Goal: Task Accomplishment & Management: Complete application form

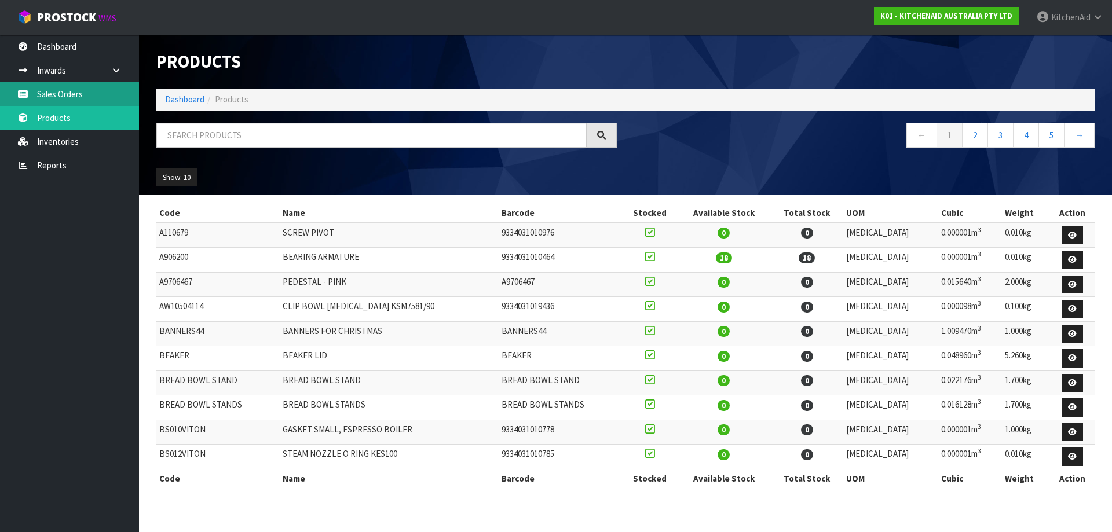
click at [72, 97] on link "Sales Orders" at bounding box center [69, 94] width 139 height 24
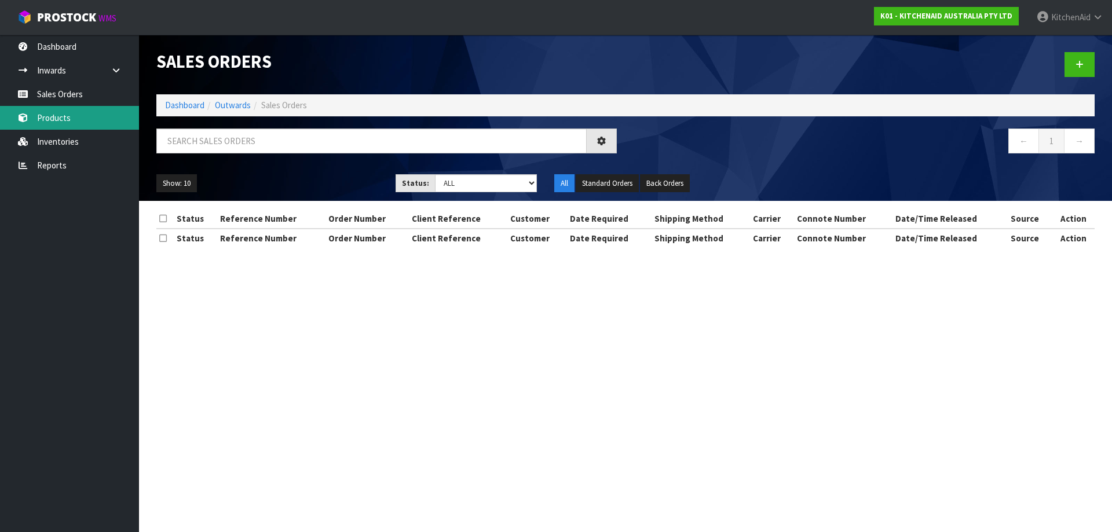
click at [63, 123] on link "Products" at bounding box center [69, 118] width 139 height 24
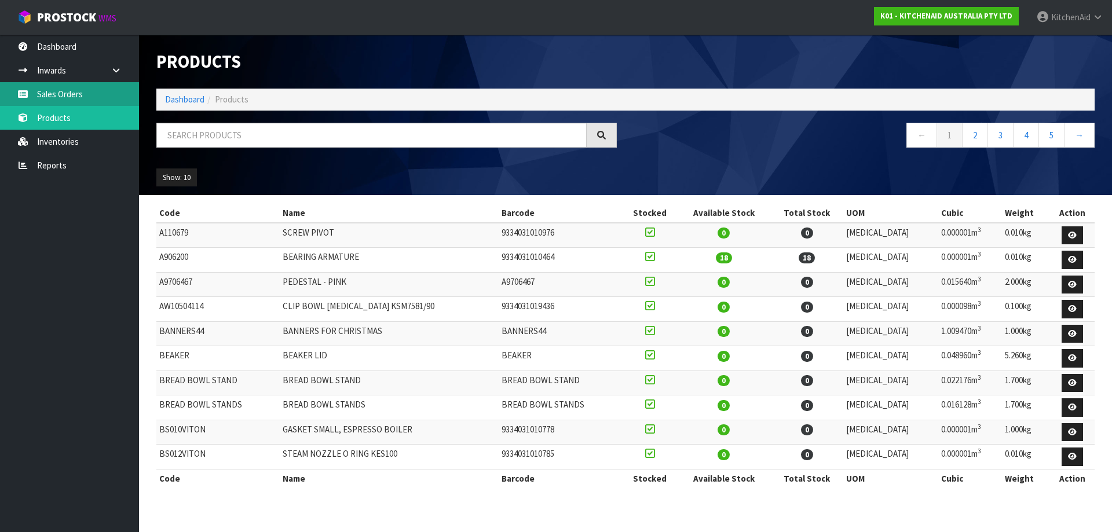
click at [78, 97] on link "Sales Orders" at bounding box center [69, 94] width 139 height 24
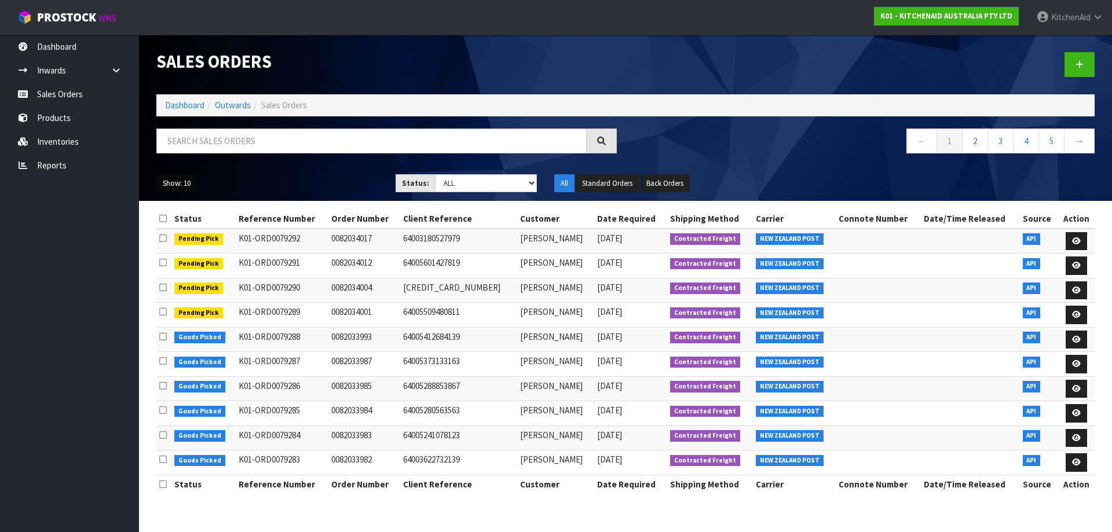
click at [180, 188] on button "Show: 10" at bounding box center [176, 183] width 41 height 19
click at [185, 238] on link "25" at bounding box center [203, 237] width 92 height 16
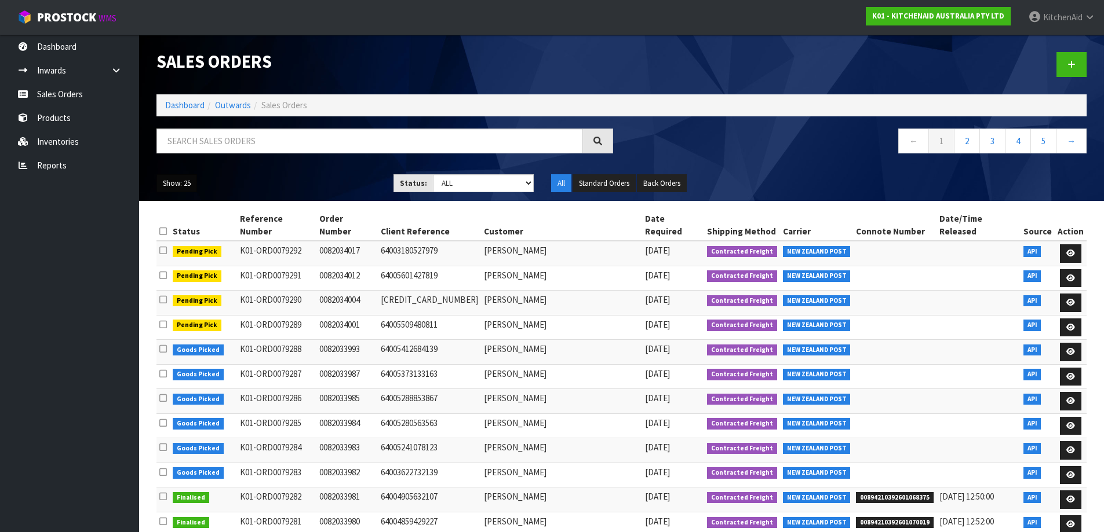
click at [184, 187] on button "Show: 25" at bounding box center [176, 183] width 41 height 19
click at [193, 246] on link "50" at bounding box center [203, 252] width 92 height 16
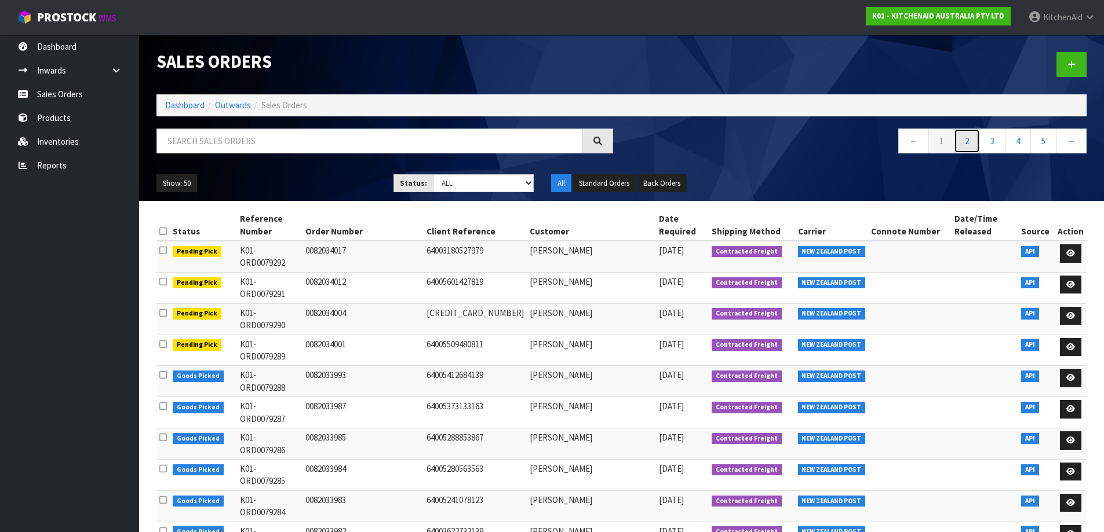
click at [964, 152] on link "2" at bounding box center [967, 141] width 26 height 25
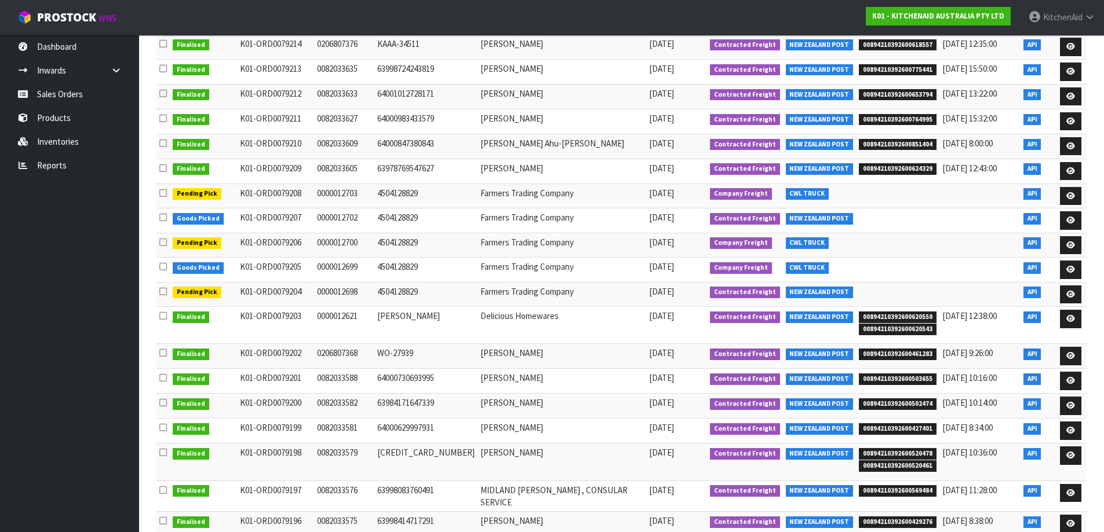
scroll to position [927, 0]
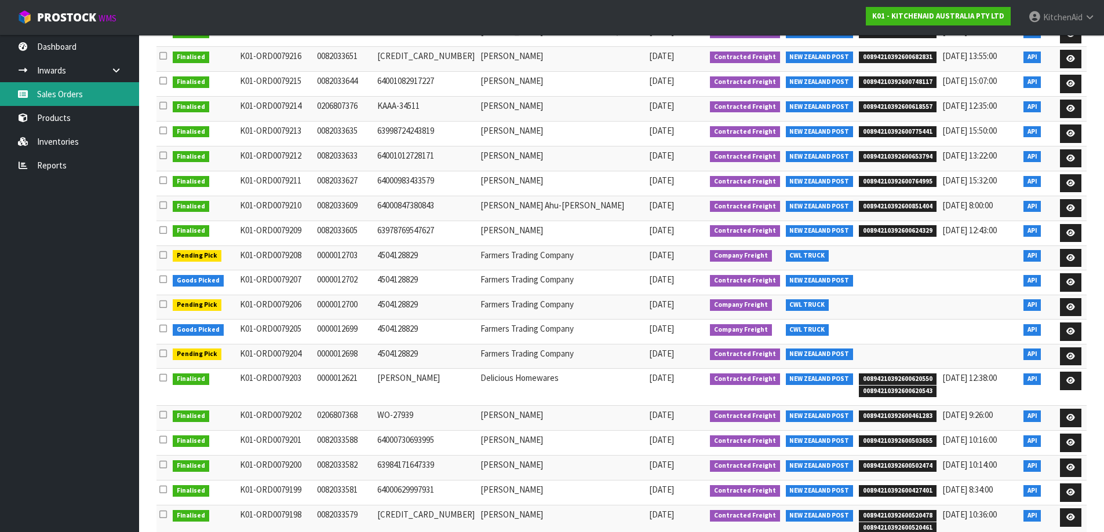
click at [62, 98] on link "Sales Orders" at bounding box center [69, 94] width 139 height 24
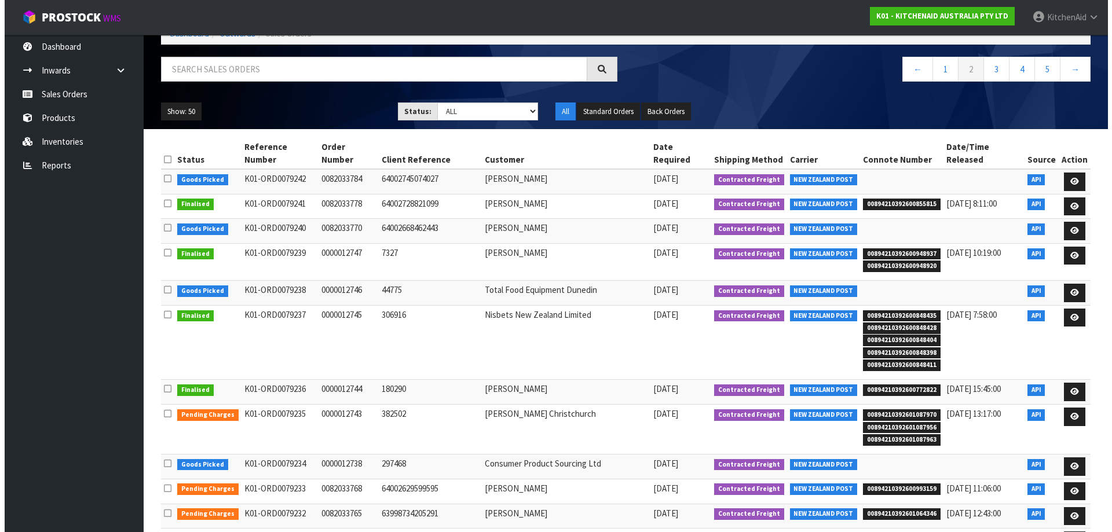
scroll to position [0, 0]
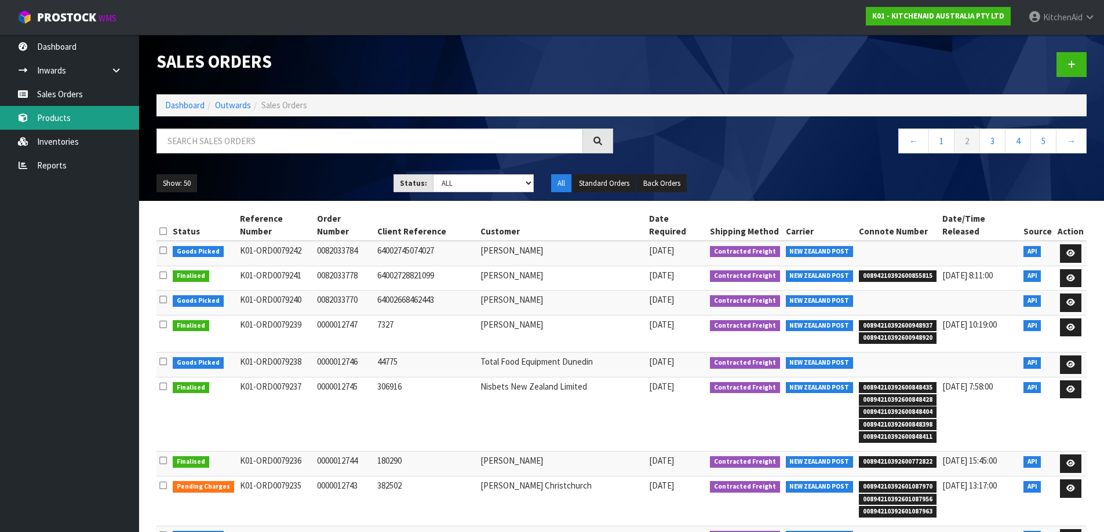
click at [70, 125] on link "Products" at bounding box center [69, 118] width 139 height 24
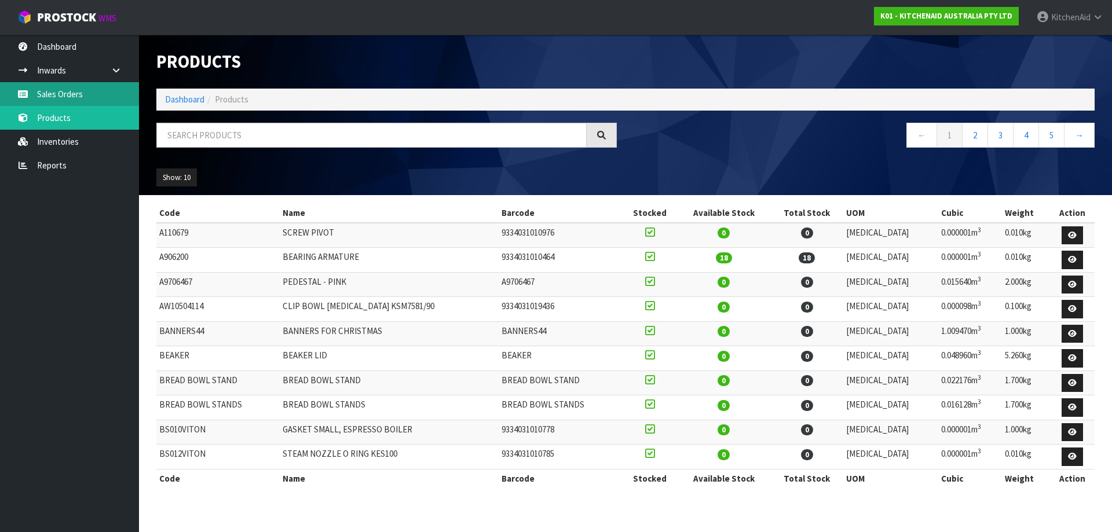
click at [56, 97] on link "Sales Orders" at bounding box center [69, 94] width 139 height 24
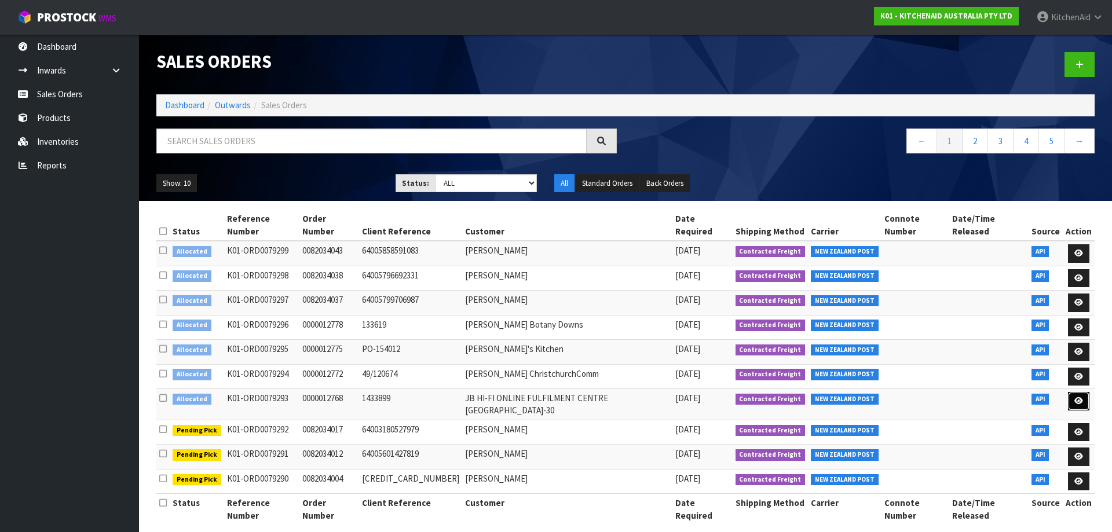
click at [1085, 392] on link at bounding box center [1078, 401] width 21 height 19
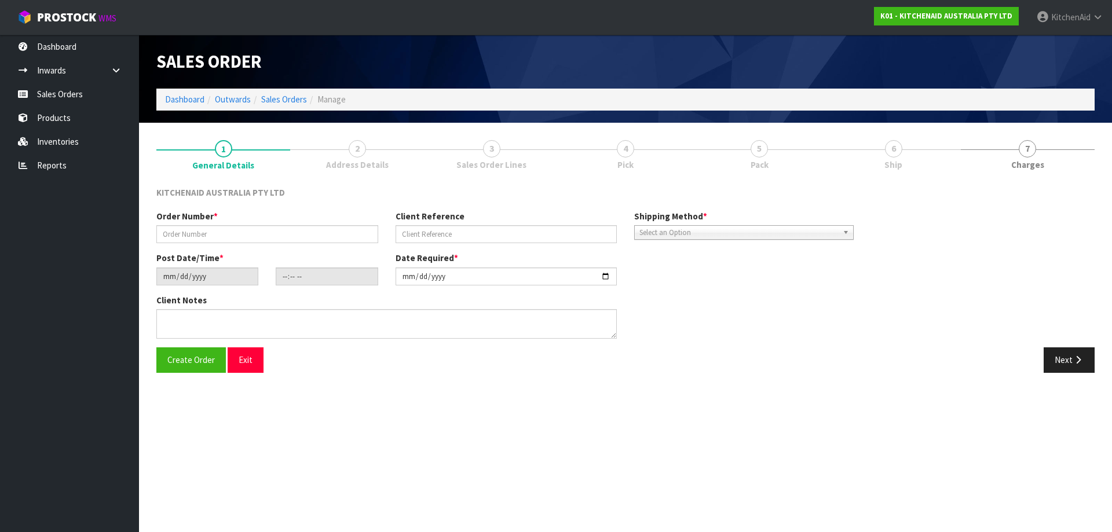
type input "0000012768"
type input "1433899"
type input "[DATE]"
type input "13:33:12.000"
type input "[DATE]"
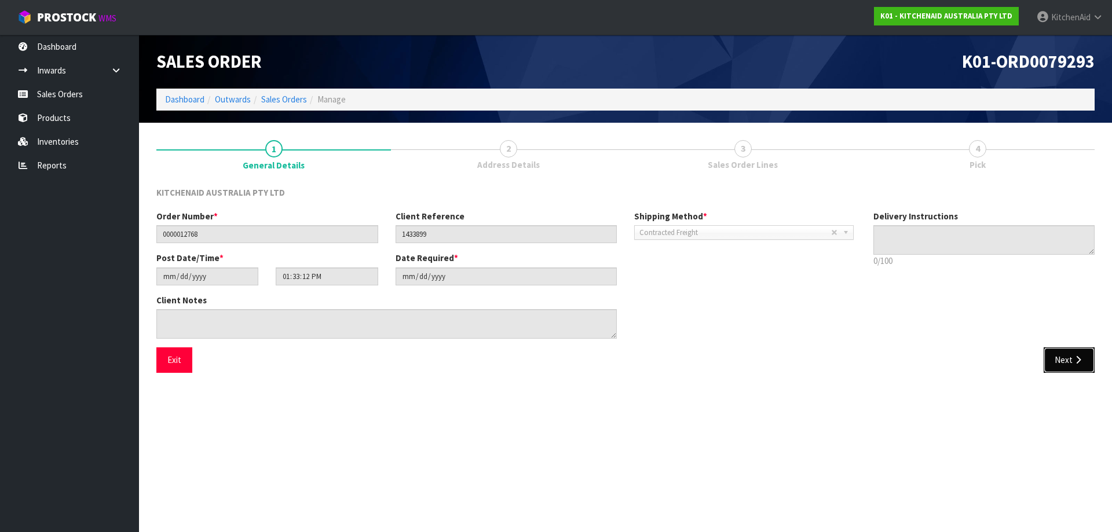
click at [1078, 359] on icon "button" at bounding box center [1078, 360] width 11 height 9
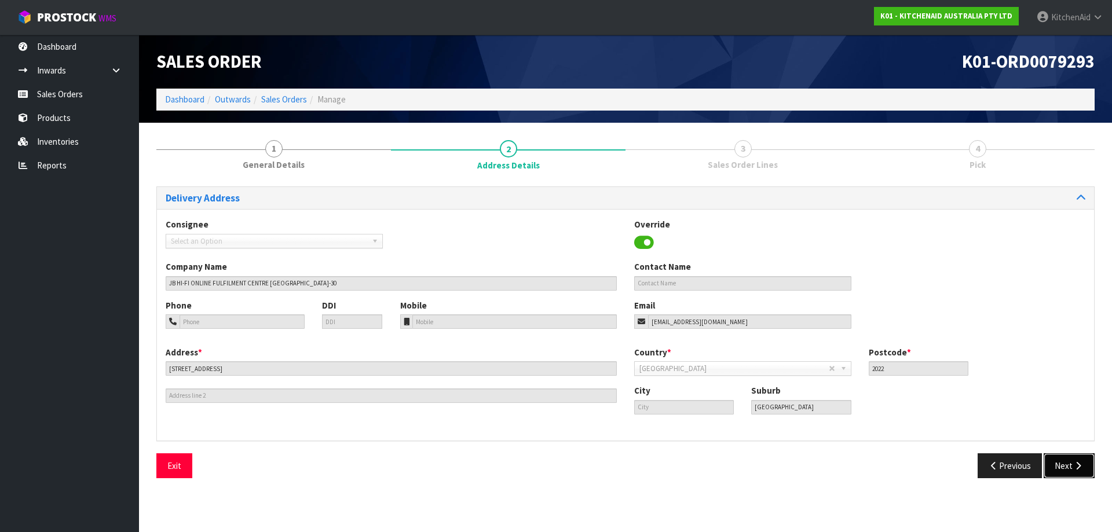
click at [1083, 469] on icon "button" at bounding box center [1078, 466] width 11 height 9
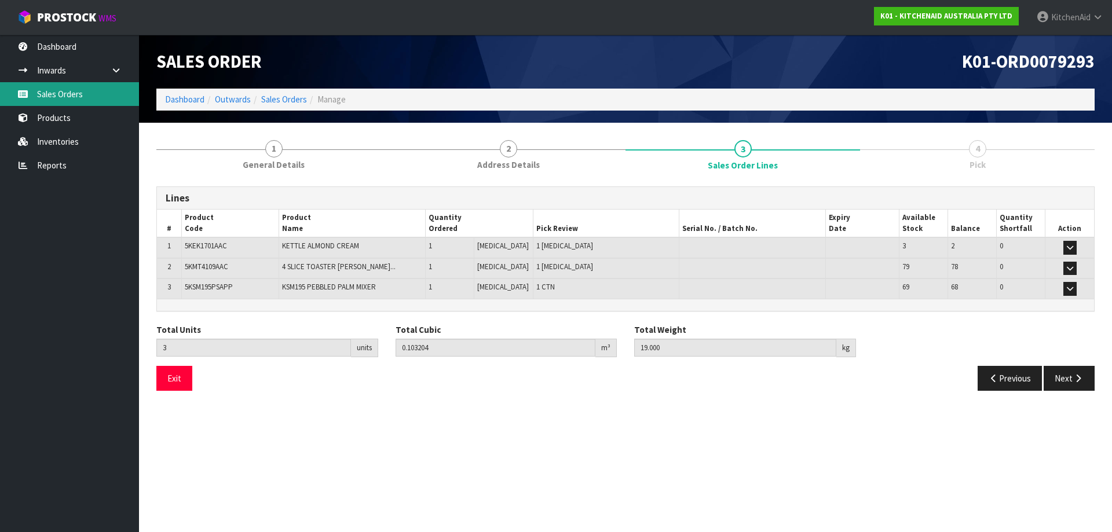
click at [55, 89] on link "Sales Orders" at bounding box center [69, 94] width 139 height 24
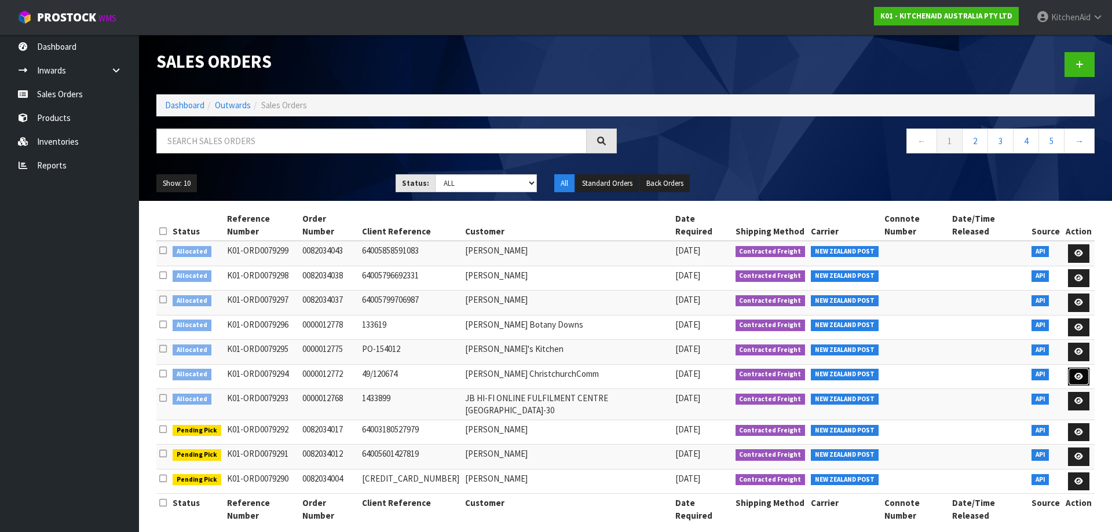
click at [1080, 373] on icon at bounding box center [1079, 377] width 9 height 8
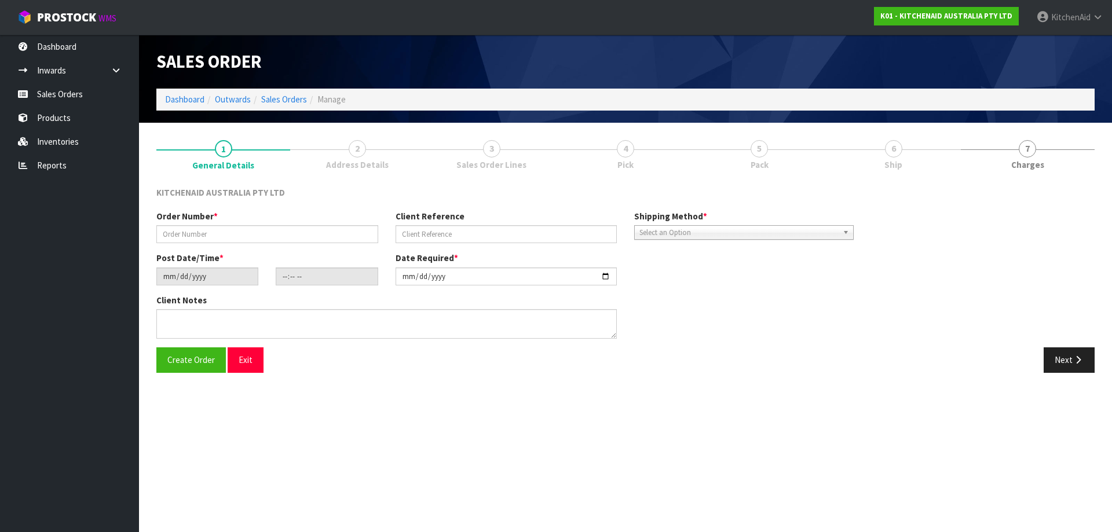
type input "0000012772"
type input "49/120674"
type input "[DATE]"
type input "13:33:14.000"
type input "[DATE]"
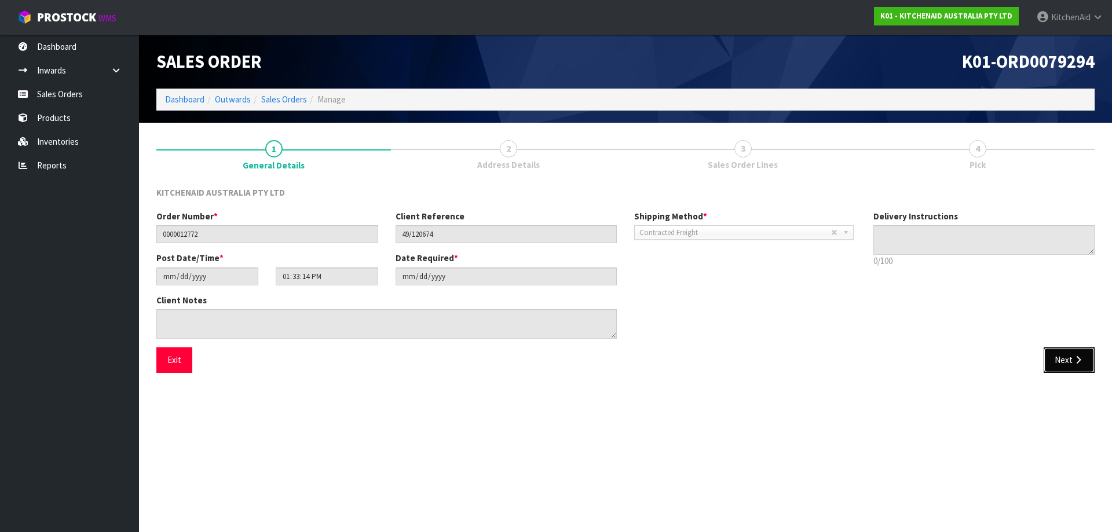
click at [1062, 359] on button "Next" at bounding box center [1069, 360] width 51 height 25
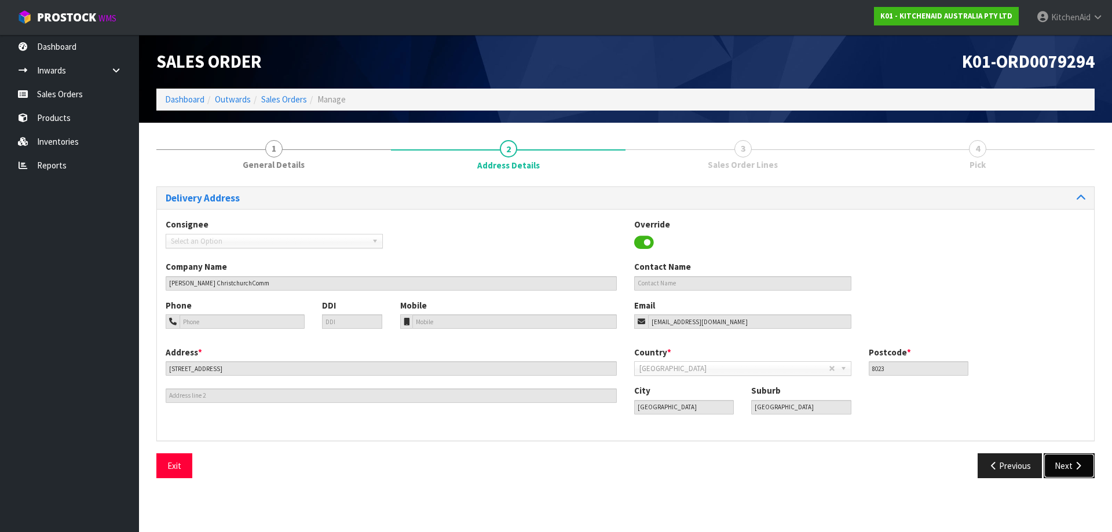
click at [1072, 459] on button "Next" at bounding box center [1069, 466] width 51 height 25
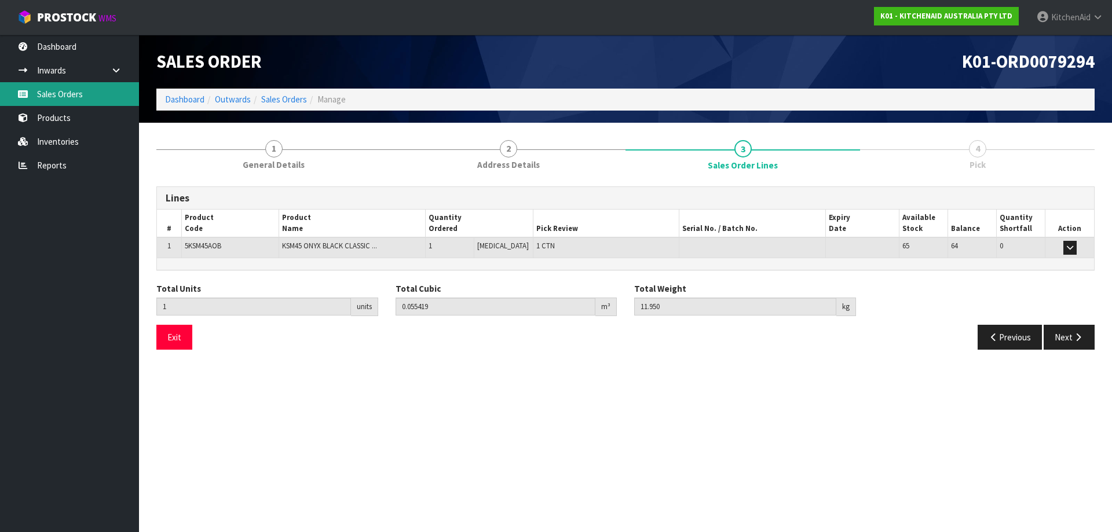
click at [79, 100] on link "Sales Orders" at bounding box center [69, 94] width 139 height 24
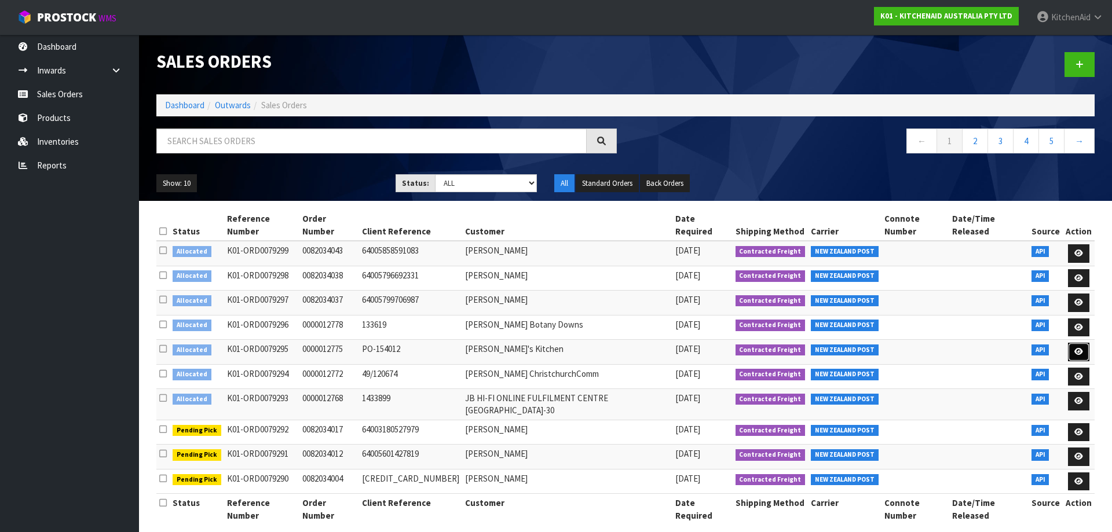
click at [1079, 348] on icon at bounding box center [1079, 352] width 9 height 8
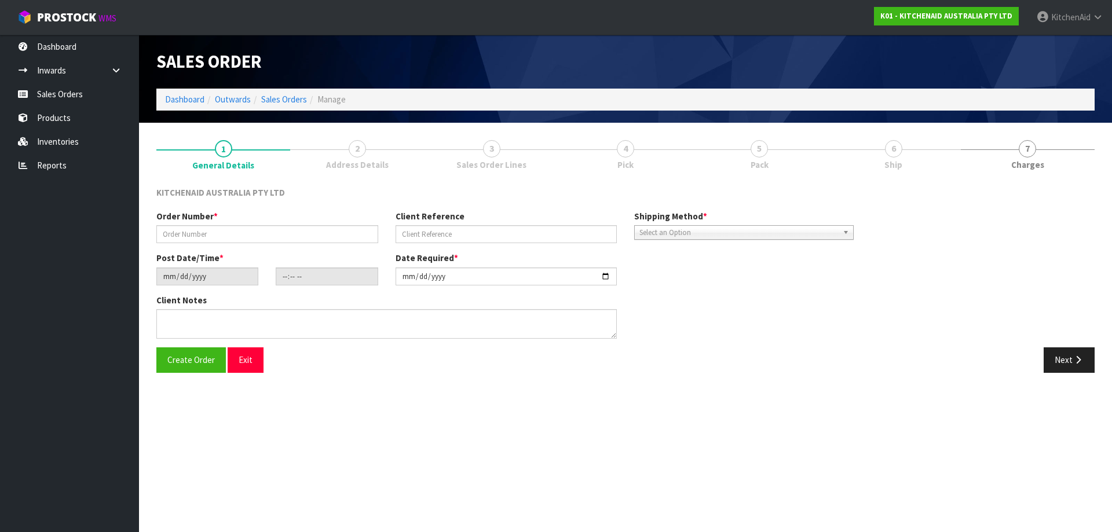
type input "0000012775"
type input "PO-154012"
type input "[DATE]"
type input "13:33:16.000"
type input "[DATE]"
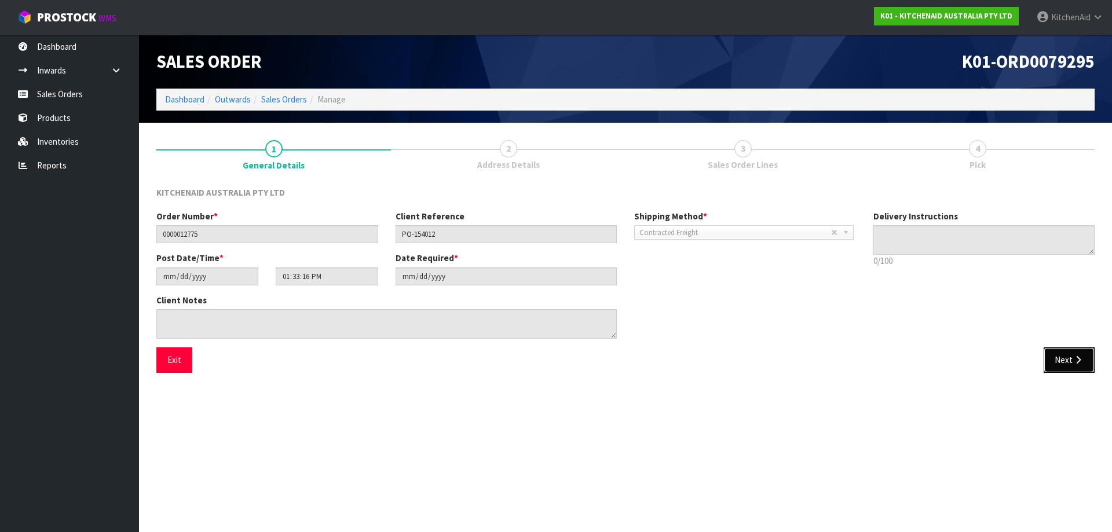
click at [1053, 357] on button "Next" at bounding box center [1069, 360] width 51 height 25
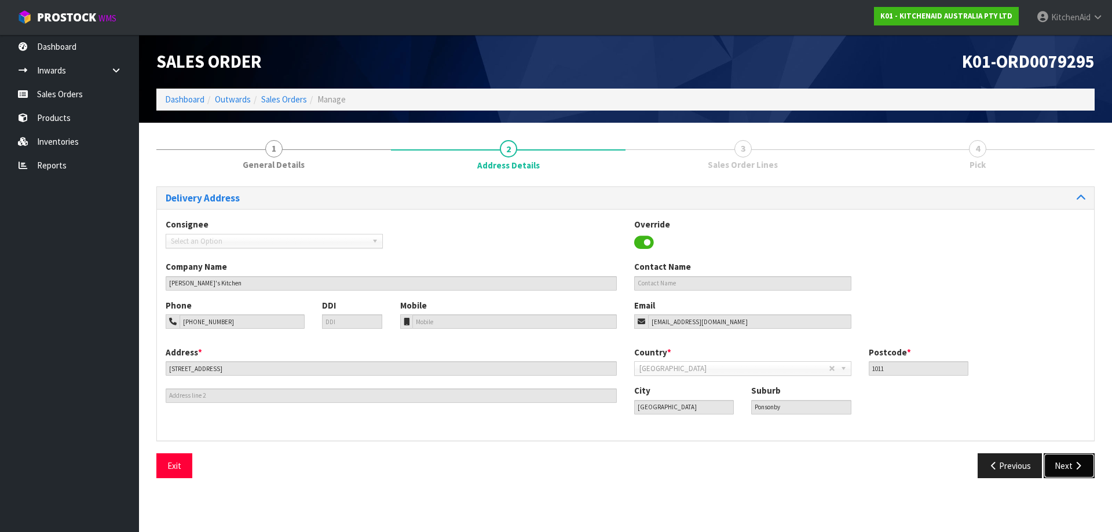
click at [1067, 464] on button "Next" at bounding box center [1069, 466] width 51 height 25
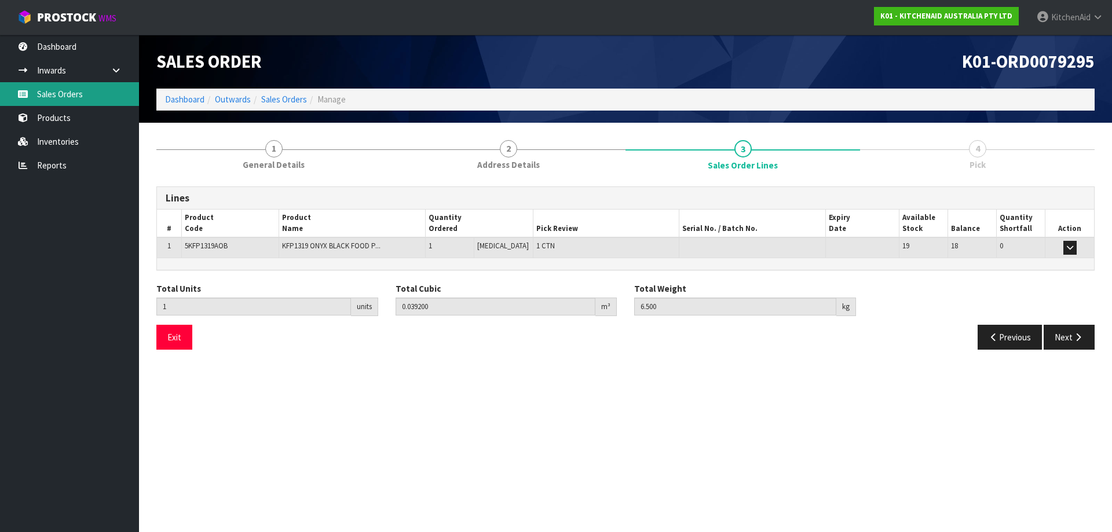
click at [65, 94] on link "Sales Orders" at bounding box center [69, 94] width 139 height 24
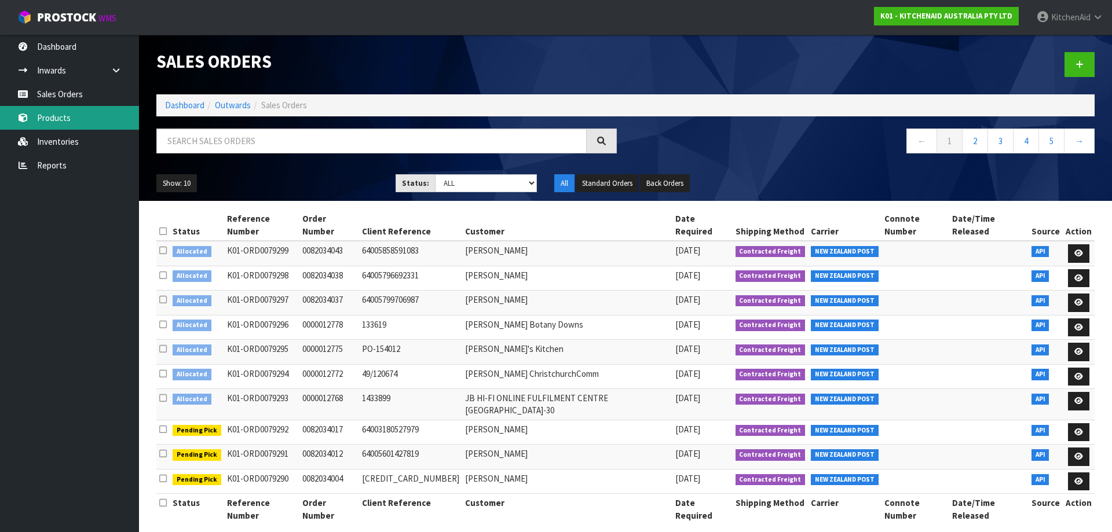
click at [43, 122] on link "Products" at bounding box center [69, 118] width 139 height 24
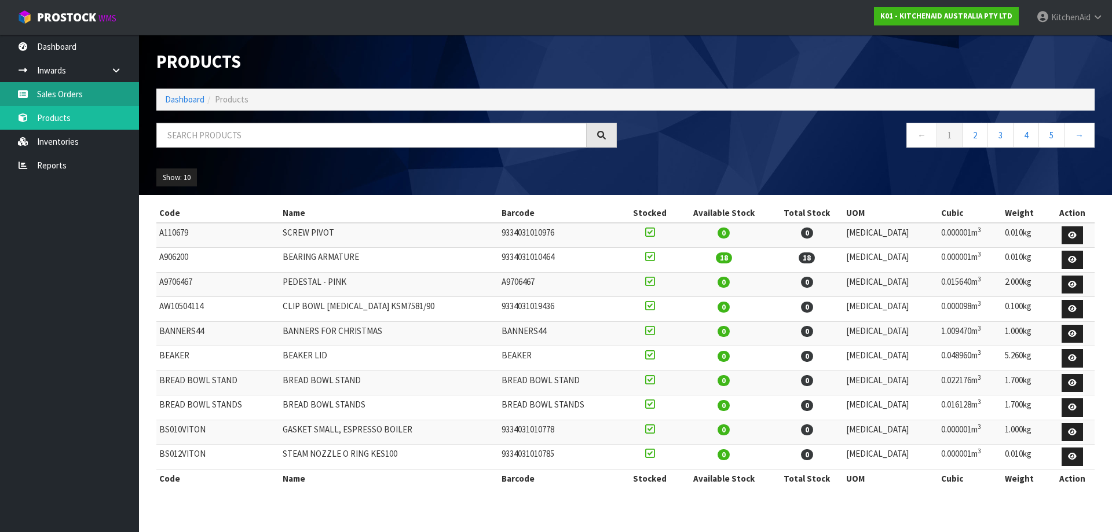
click at [60, 94] on link "Sales Orders" at bounding box center [69, 94] width 139 height 24
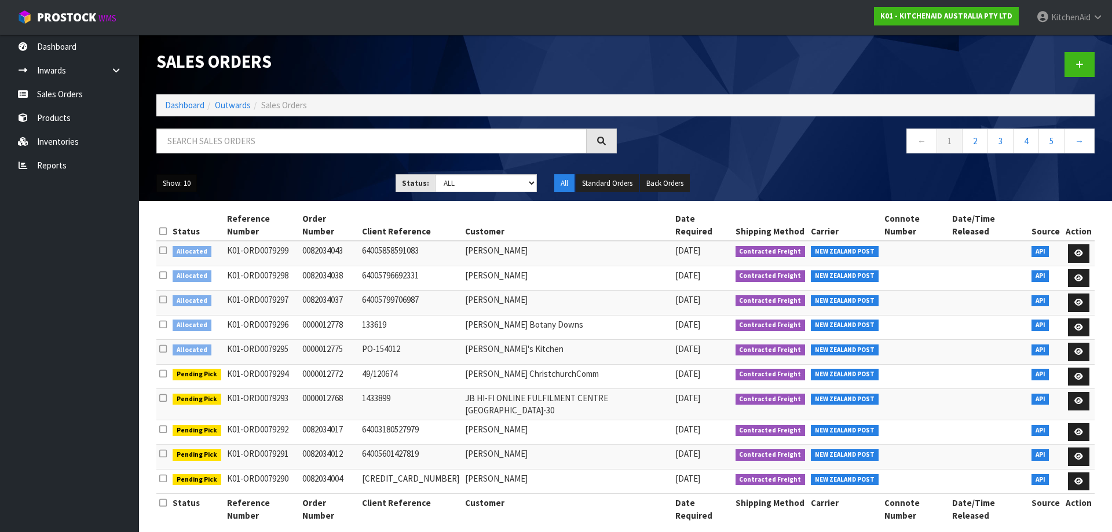
click at [163, 184] on button "Show: 10" at bounding box center [176, 183] width 41 height 19
click at [182, 241] on link "25" at bounding box center [203, 237] width 92 height 16
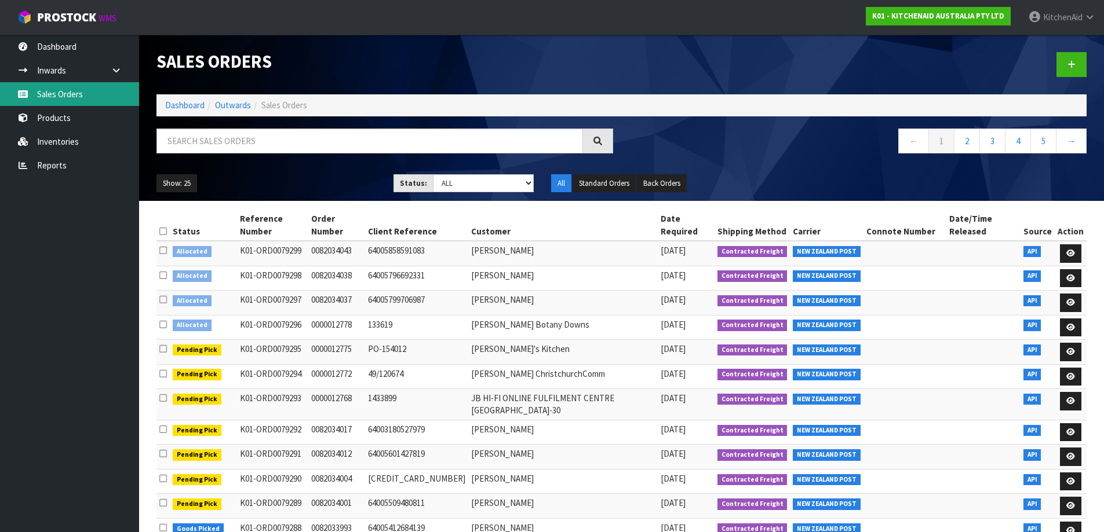
click at [70, 100] on link "Sales Orders" at bounding box center [69, 94] width 139 height 24
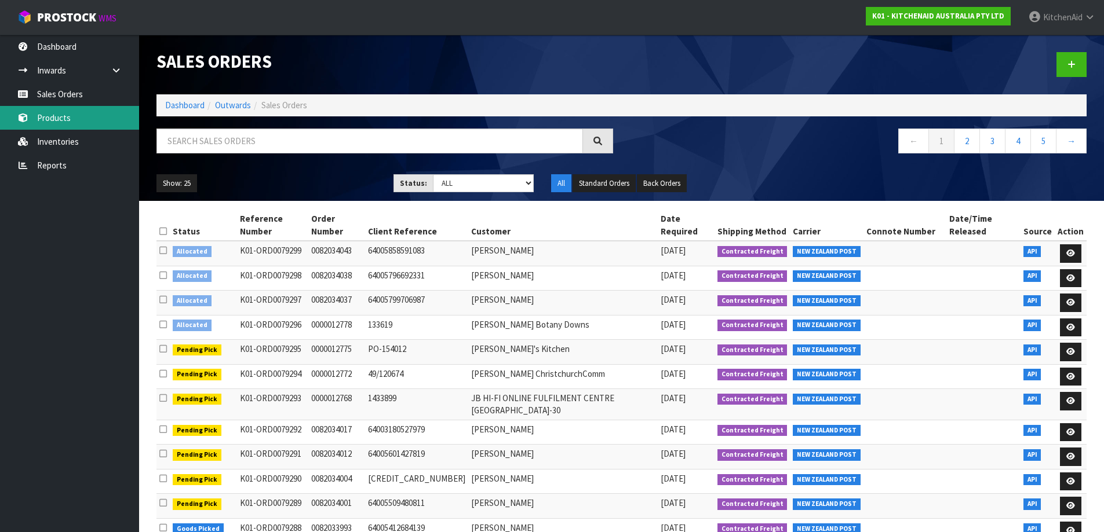
click at [50, 125] on link "Products" at bounding box center [69, 118] width 139 height 24
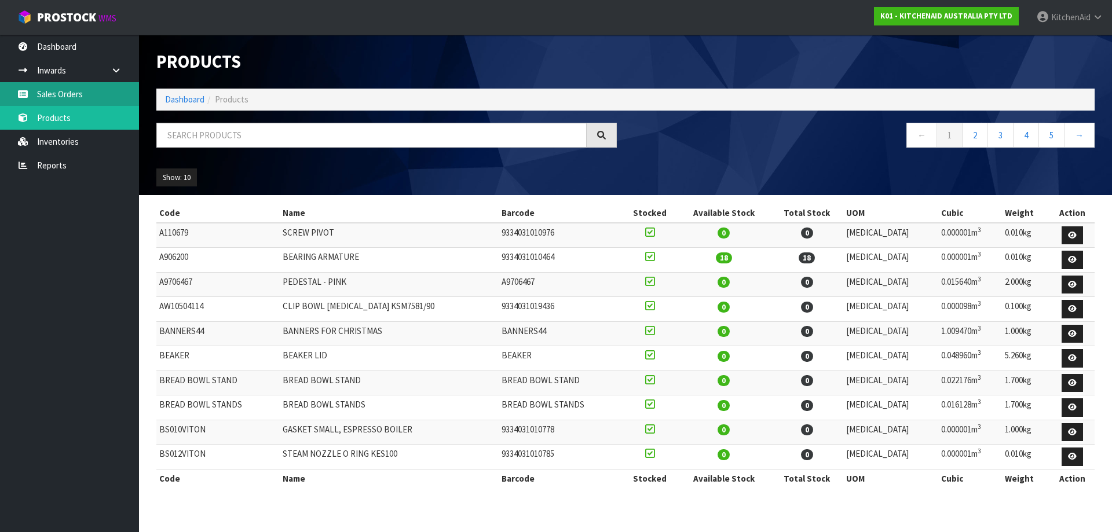
click at [33, 90] on link "Sales Orders" at bounding box center [69, 94] width 139 height 24
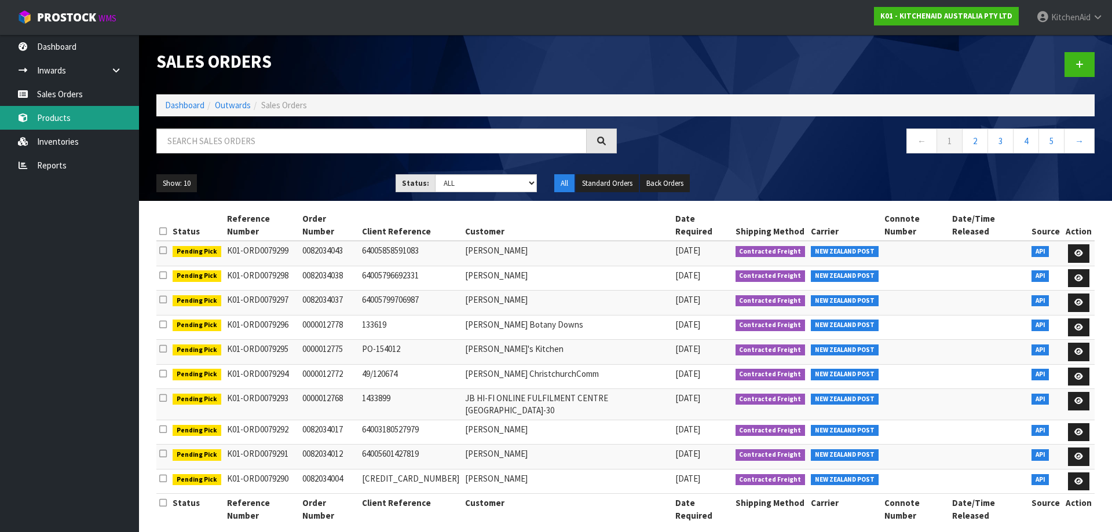
click at [60, 125] on link "Products" at bounding box center [69, 118] width 139 height 24
